Goal: Understand process/instructions

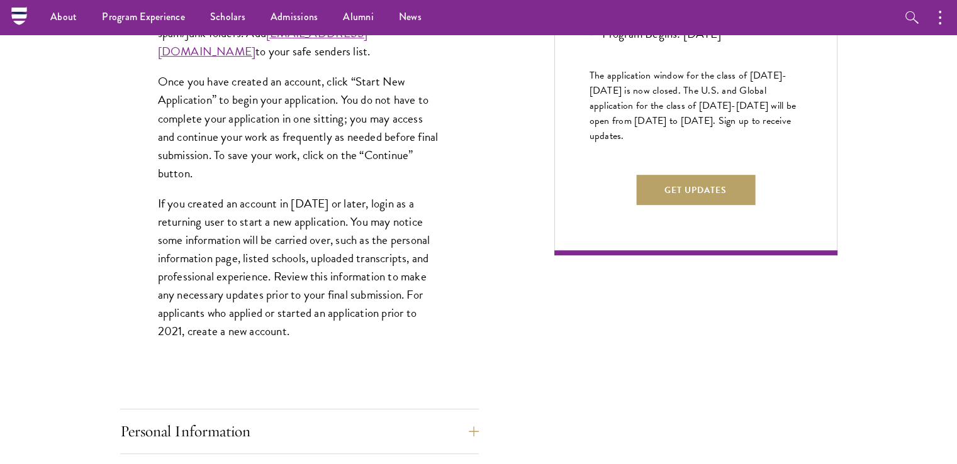
click at [295, 100] on p "Once you have created an account, click “Start New Application” to begin your a…" at bounding box center [299, 126] width 283 height 109
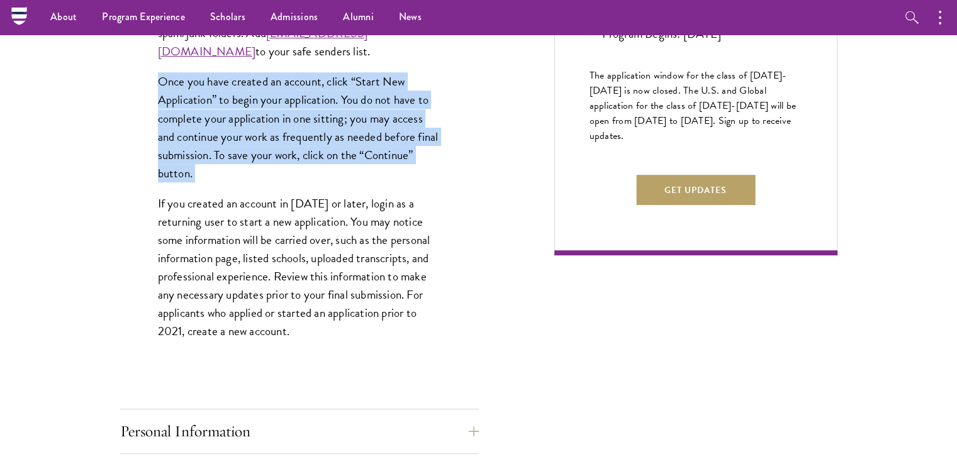
click at [295, 100] on p "Once you have created an account, click “Start New Application” to begin your a…" at bounding box center [299, 126] width 283 height 109
click at [345, 106] on p "Once you have created an account, click “Start New Application” to begin your a…" at bounding box center [299, 126] width 283 height 109
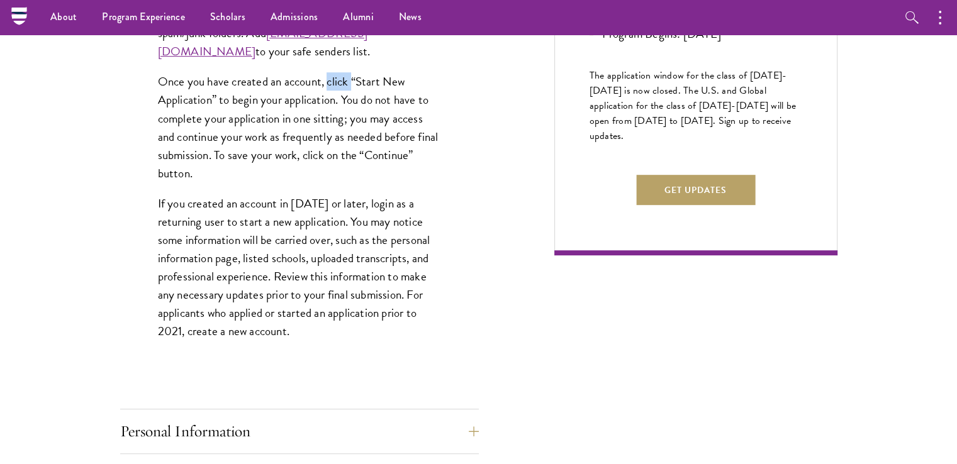
click at [345, 106] on p "Once you have created an account, click “Start New Application” to begin your a…" at bounding box center [299, 126] width 283 height 109
click at [379, 106] on p "Once you have created an account, click “Start New Application” to begin your a…" at bounding box center [299, 126] width 283 height 109
click at [397, 105] on p "Once you have created an account, click “Start New Application” to begin your a…" at bounding box center [299, 126] width 283 height 109
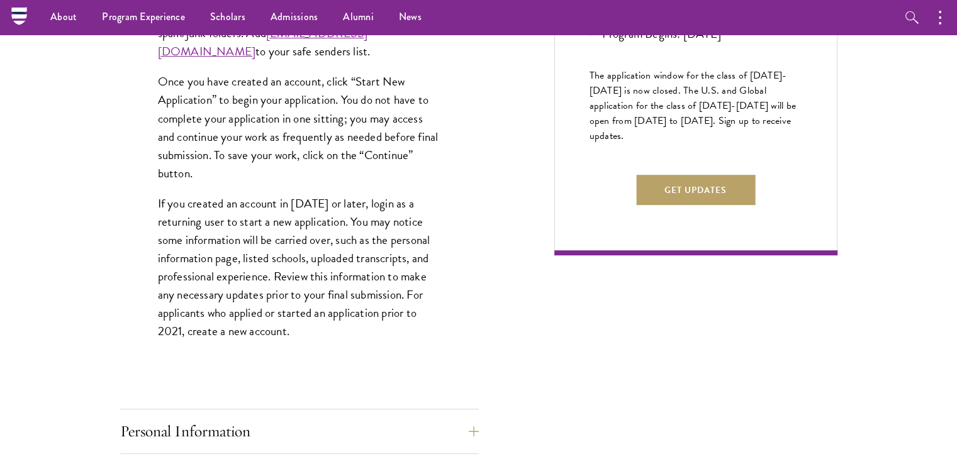
click at [164, 116] on p "Once you have created an account, click “Start New Application” to begin your a…" at bounding box center [299, 126] width 283 height 109
click at [262, 119] on p "Once you have created an account, click “Start New Application” to begin your a…" at bounding box center [299, 126] width 283 height 109
click at [299, 115] on p "Once you have created an account, click “Start New Application” to begin your a…" at bounding box center [299, 126] width 283 height 109
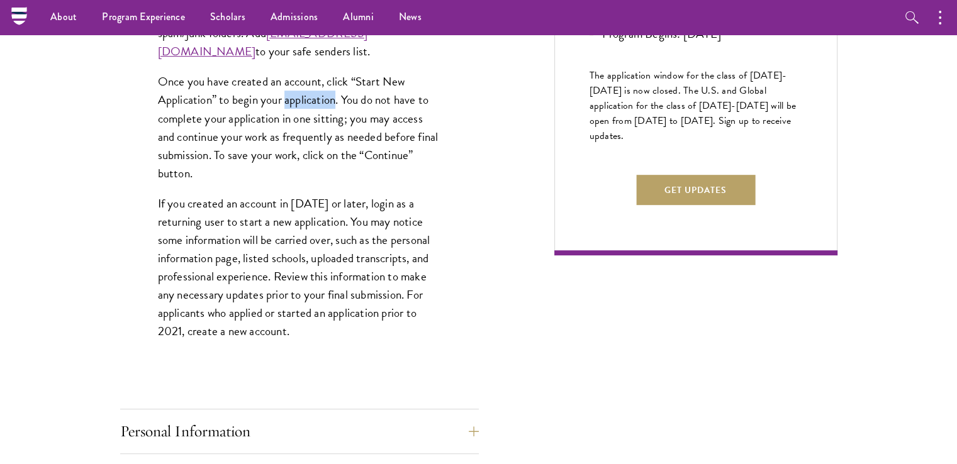
click at [299, 115] on p "Once you have created an account, click “Start New Application” to begin your a…" at bounding box center [299, 126] width 283 height 109
click at [360, 119] on p "Once you have created an account, click “Start New Application” to begin your a…" at bounding box center [299, 126] width 283 height 109
click at [403, 122] on p "Once you have created an account, click “Start New Application” to begin your a…" at bounding box center [299, 126] width 283 height 109
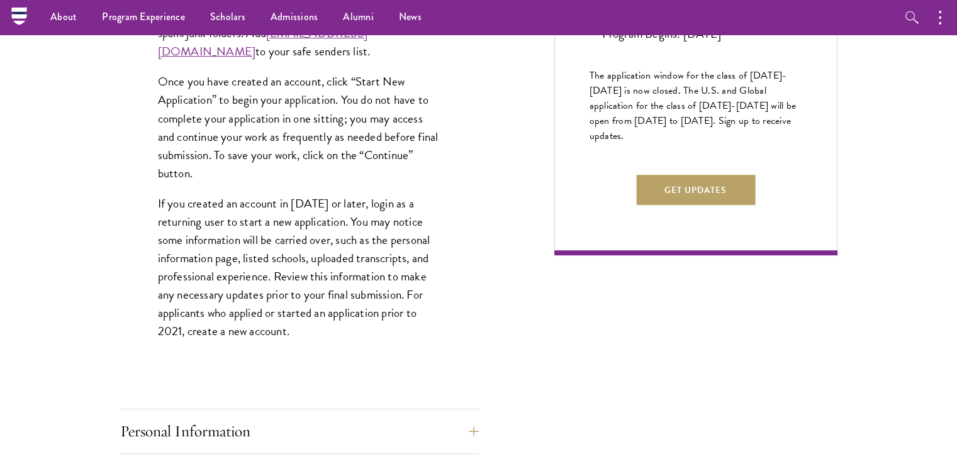
click at [170, 138] on p "Once you have created an account, click “Start New Application” to begin your a…" at bounding box center [299, 126] width 283 height 109
drag, startPoint x: 170, startPoint y: 138, endPoint x: 181, endPoint y: 137, distance: 10.7
click at [171, 138] on p "Once you have created an account, click “Start New Application” to begin your a…" at bounding box center [299, 126] width 283 height 109
click at [216, 135] on p "Once you have created an account, click “Start New Application” to begin your a…" at bounding box center [299, 126] width 283 height 109
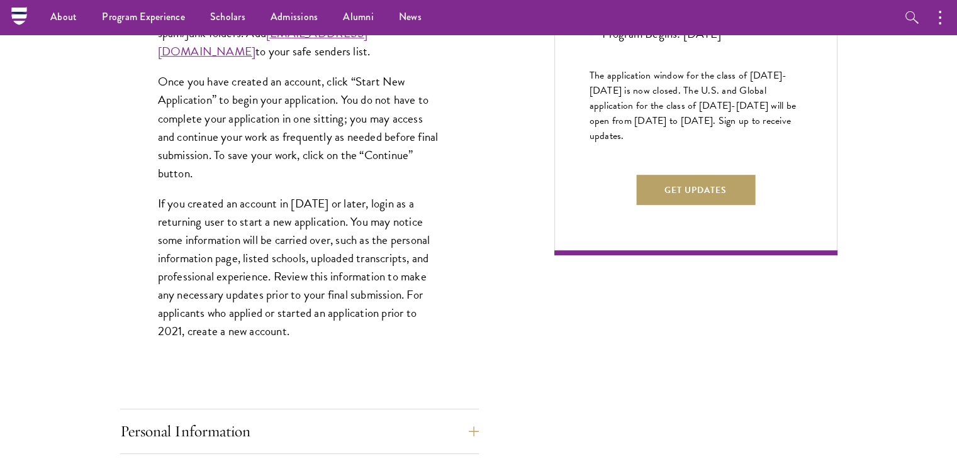
click at [247, 138] on p "Once you have created an account, click “Start New Application” to begin your a…" at bounding box center [299, 126] width 283 height 109
click at [307, 136] on p "Once you have created an account, click “Start New Application” to begin your a…" at bounding box center [299, 126] width 283 height 109
click at [332, 139] on p "Once you have created an account, click “Start New Application” to begin your a…" at bounding box center [299, 126] width 283 height 109
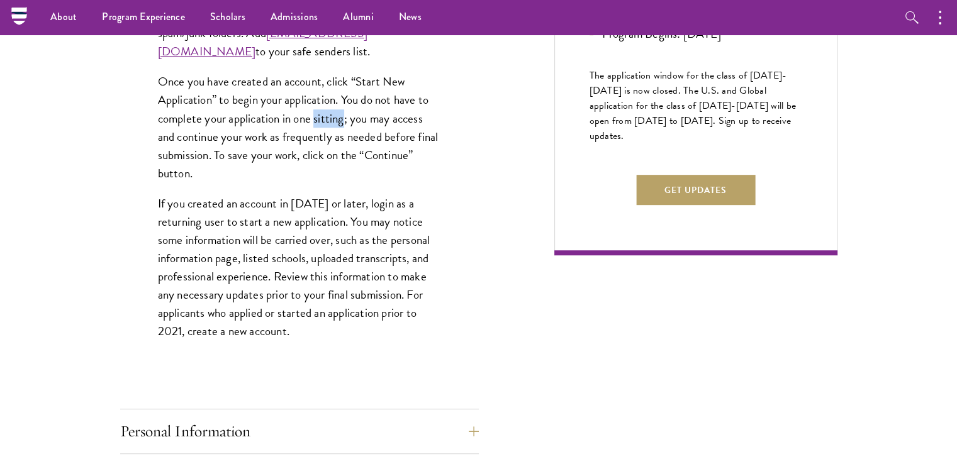
click at [332, 139] on p "Once you have created an account, click “Start New Application” to begin your a…" at bounding box center [299, 126] width 283 height 109
click at [360, 137] on p "Once you have created an account, click “Start New Application” to begin your a…" at bounding box center [299, 126] width 283 height 109
click at [388, 137] on p "Once you have created an account, click “Start New Application” to begin your a…" at bounding box center [299, 126] width 283 height 109
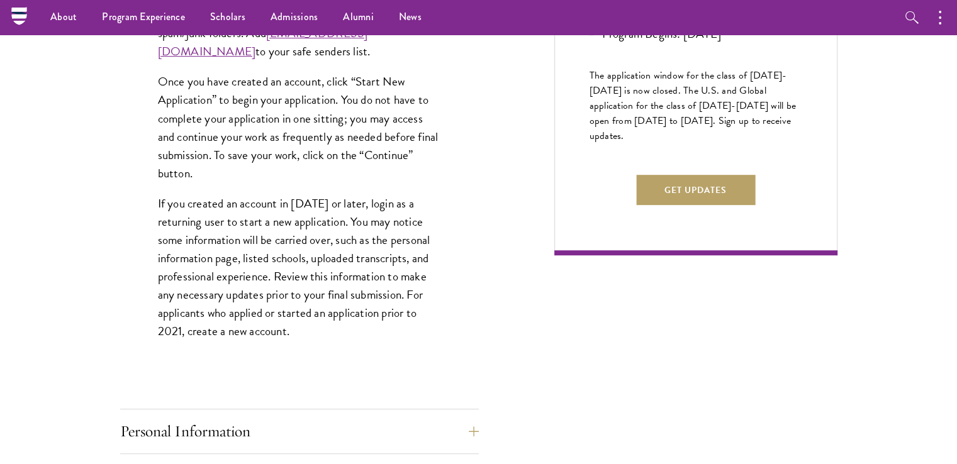
click at [406, 144] on p "Once you have created an account, click “Start New Application” to begin your a…" at bounding box center [299, 126] width 283 height 109
click at [385, 147] on p "Once you have created an account, click “Start New Application” to begin your a…" at bounding box center [299, 126] width 283 height 109
click at [384, 147] on p "Once you have created an account, click “Start New Application” to begin your a…" at bounding box center [299, 126] width 283 height 109
click at [161, 153] on p "Once you have created an account, click “Start New Application” to begin your a…" at bounding box center [299, 126] width 283 height 109
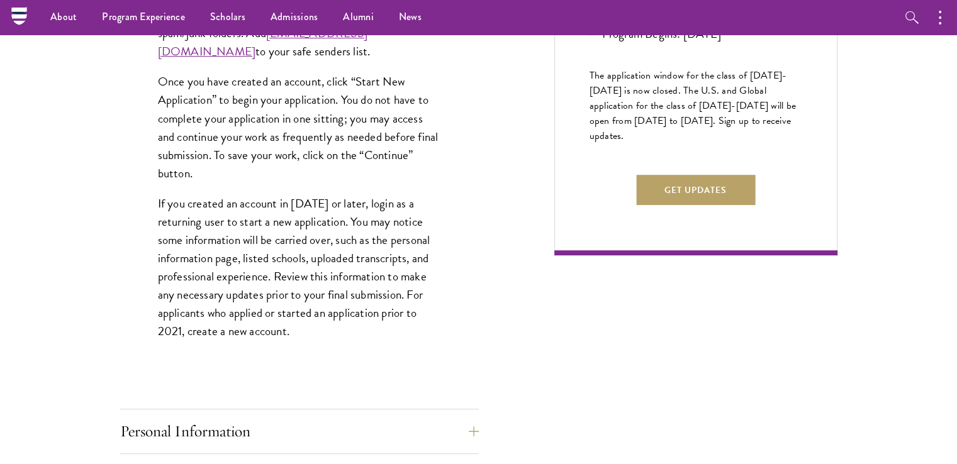
click at [161, 153] on p "Once you have created an account, click “Start New Application” to begin your a…" at bounding box center [299, 126] width 283 height 109
click at [196, 154] on p "Once you have created an account, click “Start New Application” to begin your a…" at bounding box center [299, 126] width 283 height 109
click at [238, 152] on p "Once you have created an account, click “Start New Application” to begin your a…" at bounding box center [299, 126] width 283 height 109
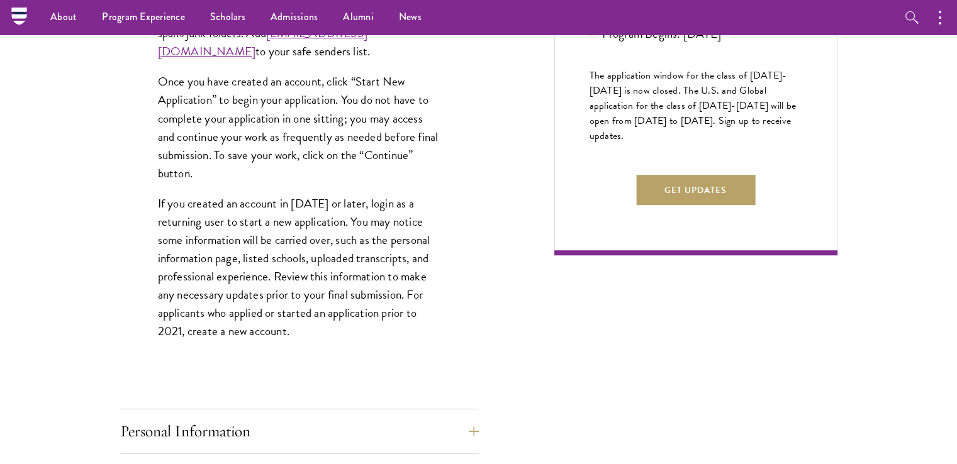
click at [257, 157] on p "Once you have created an account, click “Start New Application” to begin your a…" at bounding box center [299, 126] width 283 height 109
click at [287, 159] on p "Once you have created an account, click “Start New Application” to begin your a…" at bounding box center [299, 126] width 283 height 109
click at [362, 159] on p "Once you have created an account, click “Start New Application” to begin your a…" at bounding box center [299, 126] width 283 height 109
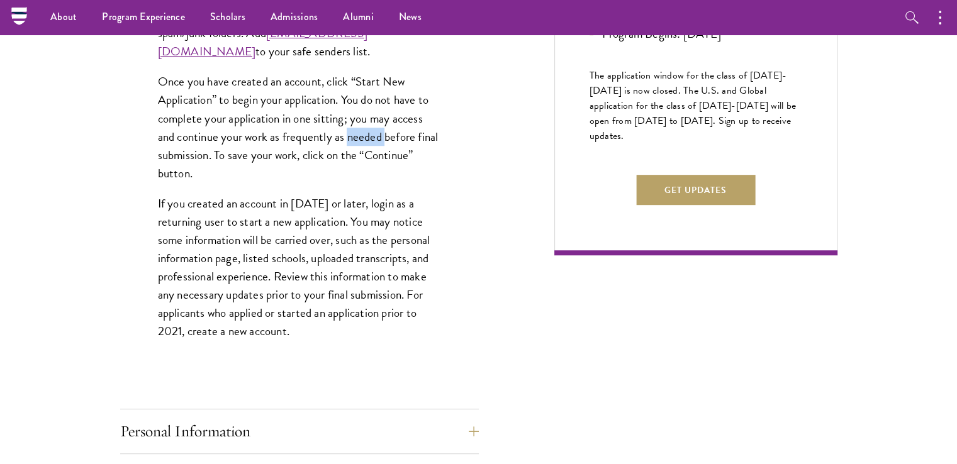
click at [362, 159] on p "Once you have created an account, click “Start New Application” to begin your a…" at bounding box center [299, 126] width 283 height 109
click at [405, 157] on p "Once you have created an account, click “Start New Application” to begin your a…" at bounding box center [299, 126] width 283 height 109
click at [174, 176] on p "Once you have created an account, click “Start New Application” to begin your a…" at bounding box center [299, 126] width 283 height 109
click at [175, 176] on p "Once you have created an account, click “Start New Application” to begin your a…" at bounding box center [299, 126] width 283 height 109
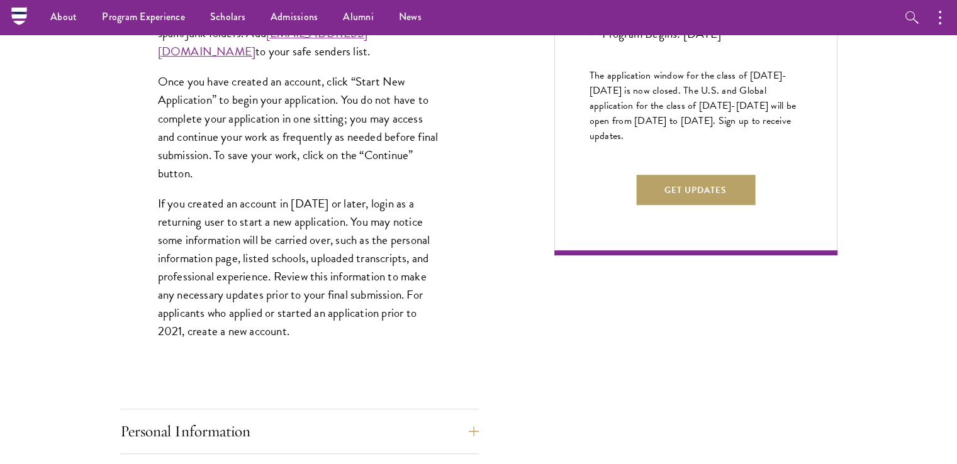
click at [198, 174] on p "Once you have created an account, click “Start New Application” to begin your a…" at bounding box center [299, 126] width 283 height 109
drag, startPoint x: 198, startPoint y: 174, endPoint x: 214, endPoint y: 186, distance: 19.8
click at [199, 174] on p "Once you have created an account, click “Start New Application” to begin your a…" at bounding box center [299, 126] width 283 height 109
click at [271, 178] on p "Once you have created an account, click “Start New Application” to begin your a…" at bounding box center [299, 126] width 283 height 109
drag, startPoint x: 269, startPoint y: 177, endPoint x: 267, endPoint y: 195, distance: 18.3
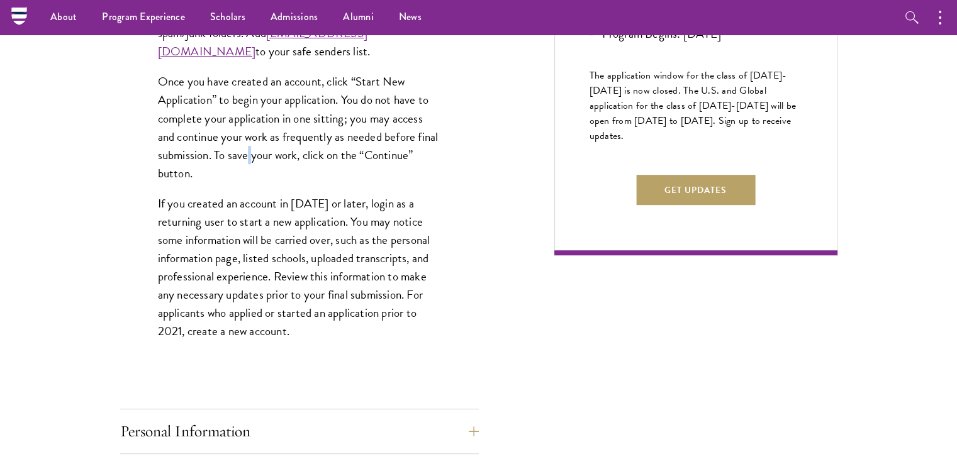
click at [268, 177] on p "Once you have created an account, click “Start New Application” to begin your a…" at bounding box center [299, 126] width 283 height 109
click at [294, 177] on p "Once you have created an account, click “Start New Application” to begin your a…" at bounding box center [299, 126] width 283 height 109
drag, startPoint x: 294, startPoint y: 177, endPoint x: 291, endPoint y: 199, distance: 22.3
click at [295, 177] on p "Once you have created an account, click “Start New Application” to begin your a…" at bounding box center [299, 126] width 283 height 109
click at [346, 179] on p "Once you have created an account, click “Start New Application” to begin your a…" at bounding box center [299, 126] width 283 height 109
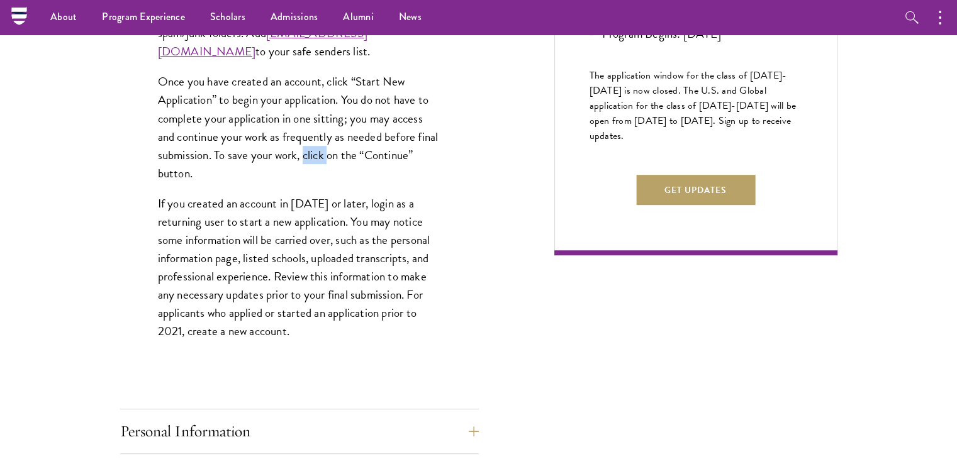
click at [346, 179] on p "Once you have created an account, click “Start New Application” to begin your a…" at bounding box center [299, 126] width 283 height 109
click at [382, 174] on p "Once you have created an account, click “Start New Application” to begin your a…" at bounding box center [299, 126] width 283 height 109
click at [405, 176] on p "Once you have created an account, click “Start New Application” to begin your a…" at bounding box center [299, 126] width 283 height 109
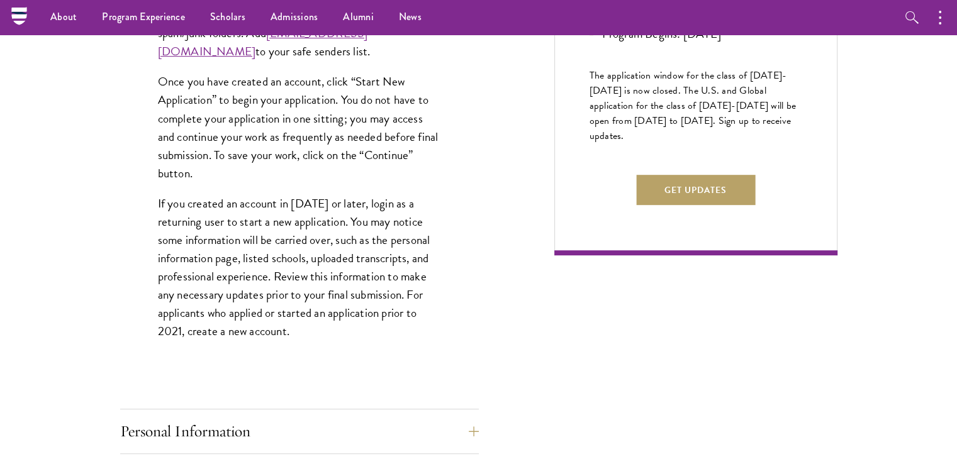
click at [162, 182] on p "Once you have created an account, click “Start New Application” to begin your a…" at bounding box center [299, 126] width 283 height 109
click at [164, 220] on p "If you created an account in [DATE] or later, login as a returning user to star…" at bounding box center [299, 267] width 283 height 147
click at [188, 218] on p "If you created an account in [DATE] or later, login as a returning user to star…" at bounding box center [299, 267] width 283 height 147
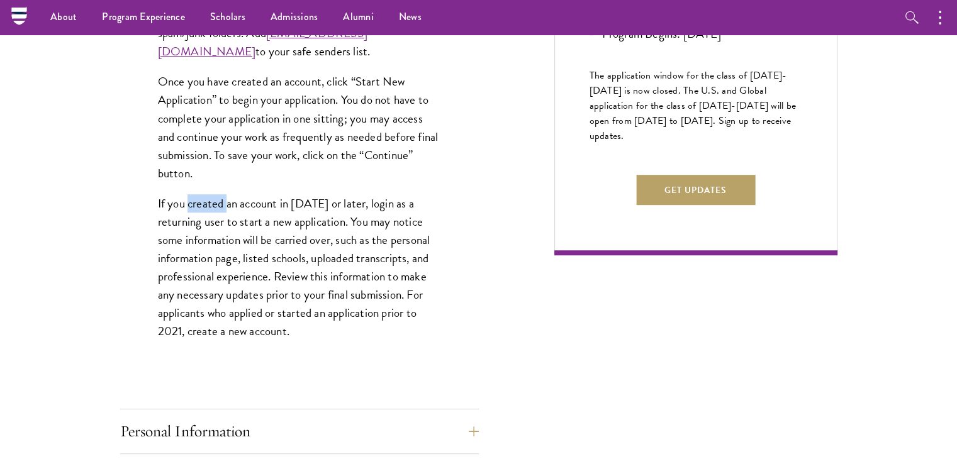
click at [188, 218] on p "If you created an account in [DATE] or later, login as a returning user to star…" at bounding box center [299, 267] width 283 height 147
click at [226, 225] on p "If you created an account in [DATE] or later, login as a returning user to star…" at bounding box center [299, 267] width 283 height 147
click at [261, 228] on p "If you created an account in [DATE] or later, login as a returning user to star…" at bounding box center [299, 267] width 283 height 147
click at [261, 227] on p "If you created an account in [DATE] or later, login as a returning user to star…" at bounding box center [299, 267] width 283 height 147
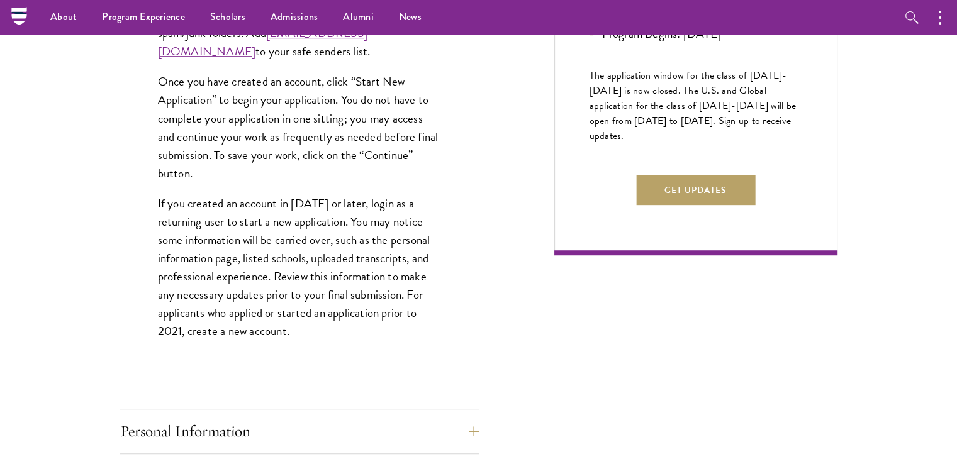
click at [303, 224] on p "If you created an account in [DATE] or later, login as a returning user to star…" at bounding box center [299, 267] width 283 height 147
